Goal: Task Accomplishment & Management: Manage account settings

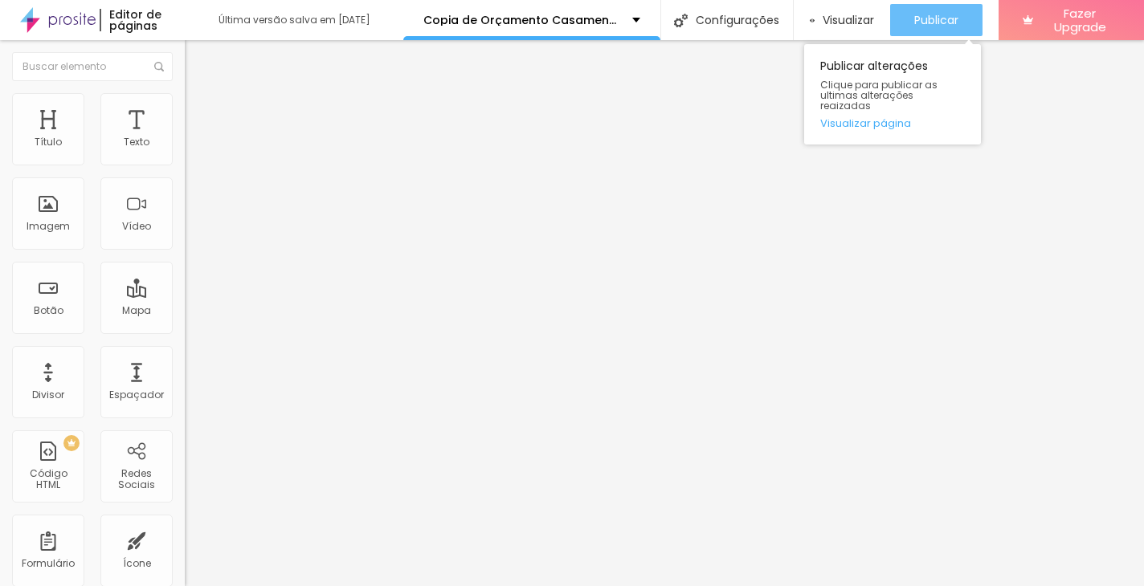
click at [937, 10] on div "Publicar" at bounding box center [936, 20] width 44 height 32
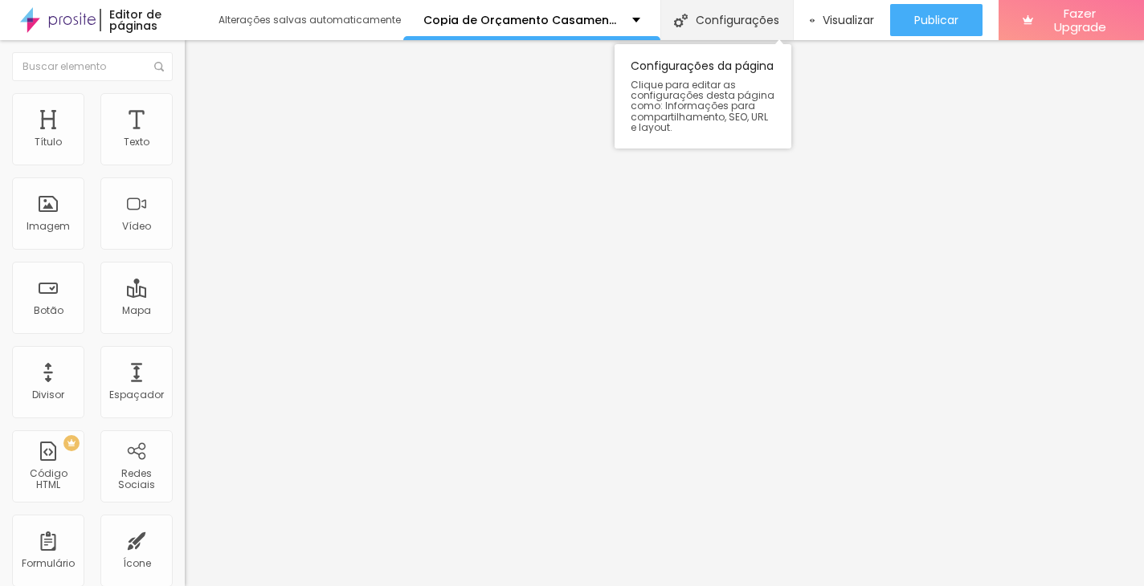
click at [728, 23] on div "Configurações" at bounding box center [726, 20] width 132 height 40
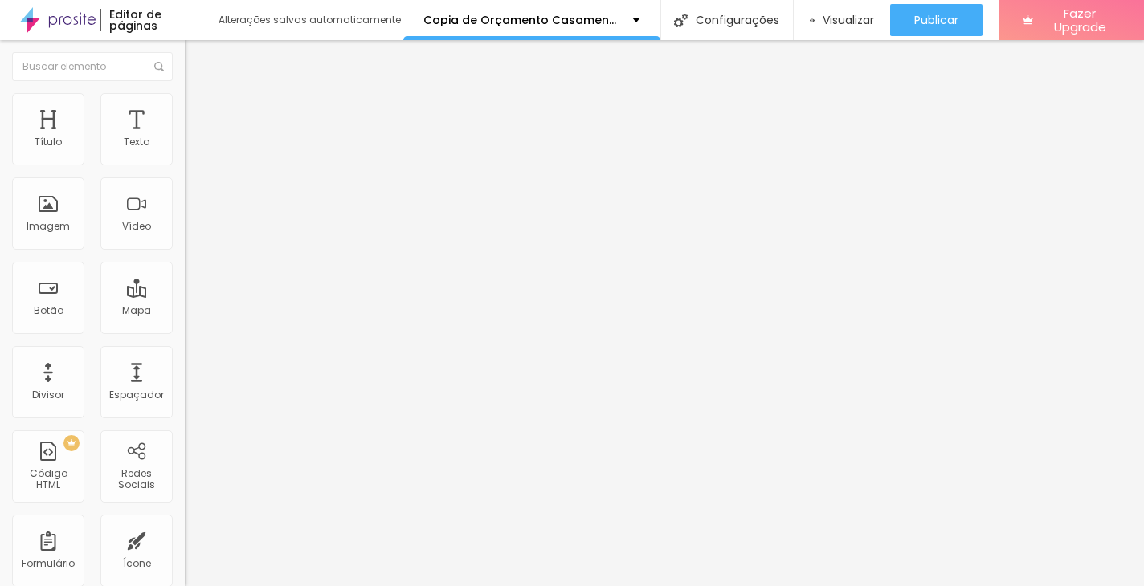
type input "Copia de Orçamento exclusivo Casamento -2025"
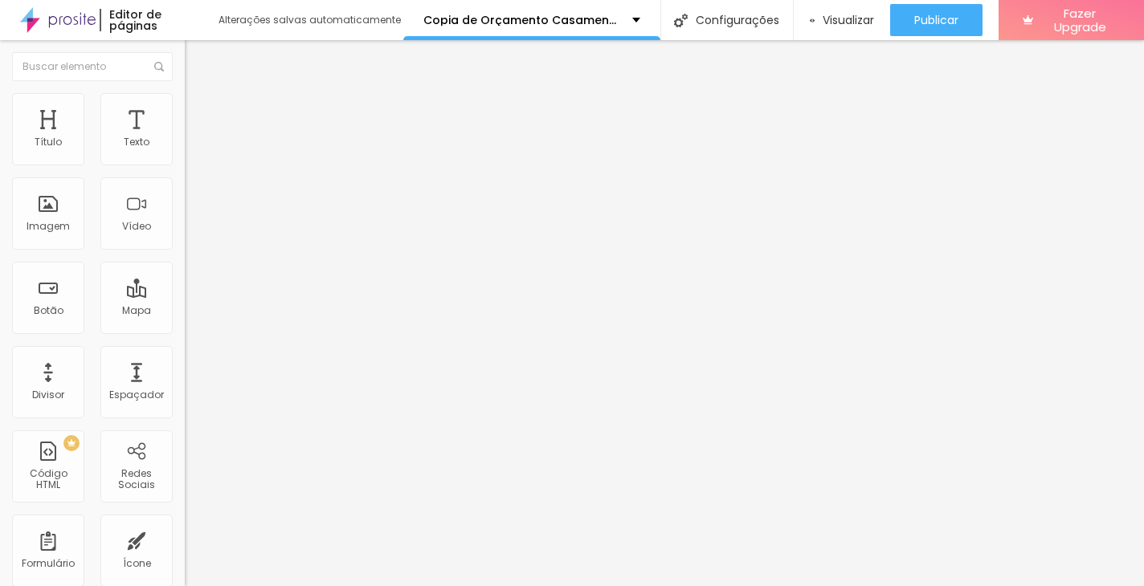
type input "/copia-de-orcamento-casamento-2025-2"
click at [847, 23] on span "Visualizar" at bounding box center [847, 20] width 51 height 13
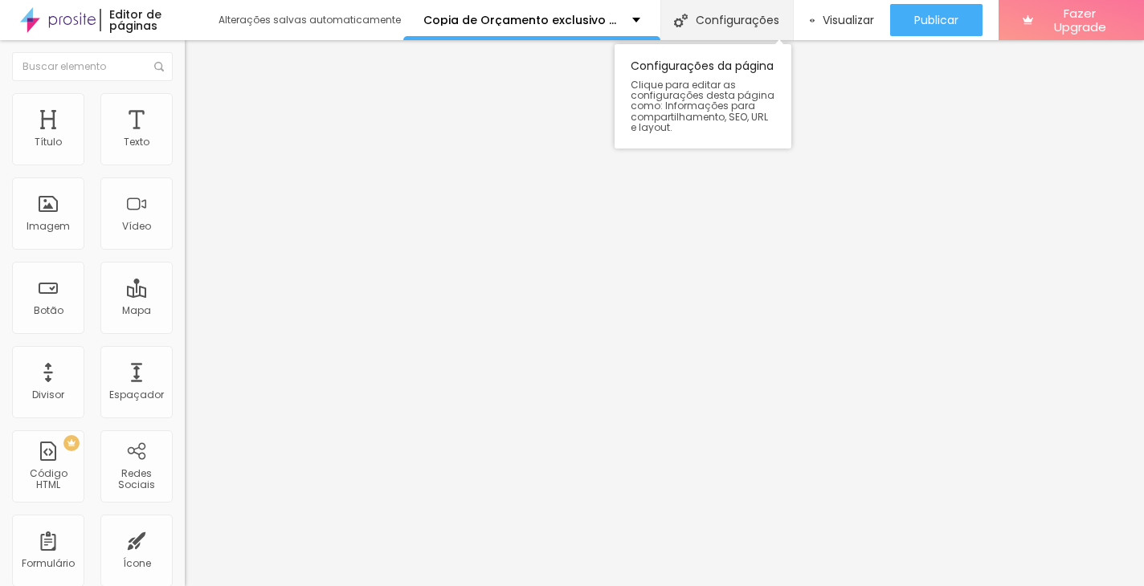
click at [749, 14] on div "Configurações" at bounding box center [726, 20] width 132 height 40
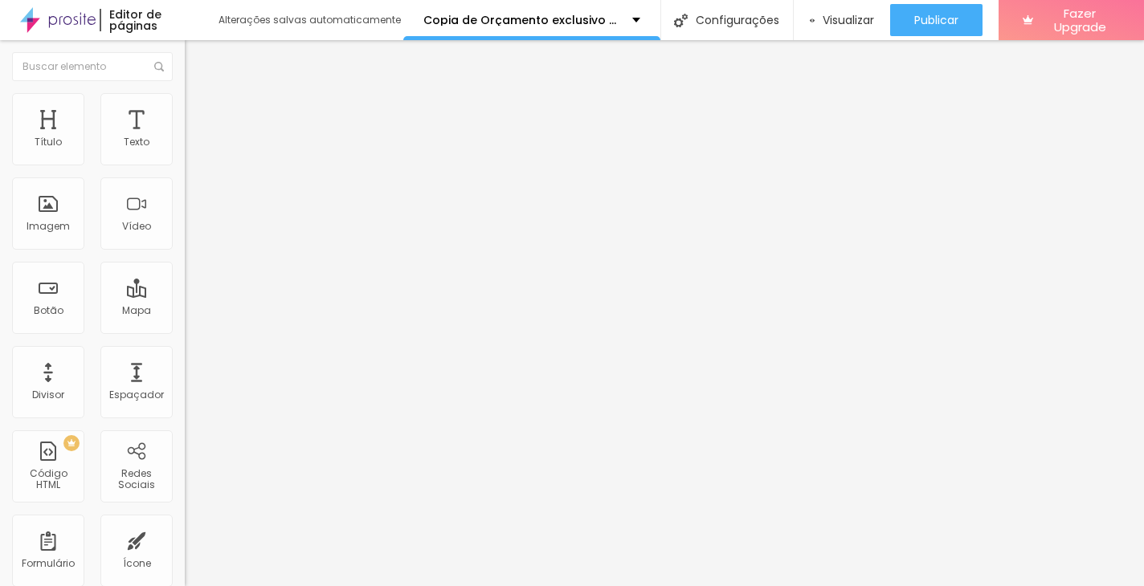
type input "/copia-de-orcamento-casamento-2024-2"
click at [846, 17] on span "Visualizar" at bounding box center [847, 20] width 51 height 13
